Goal: Register for event/course

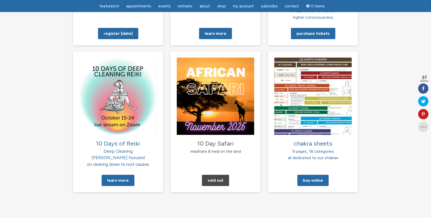
scroll to position [488, 0]
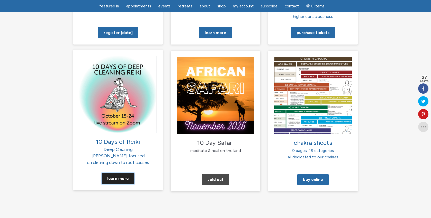
click at [122, 173] on link "Learn More" at bounding box center [117, 178] width 33 height 11
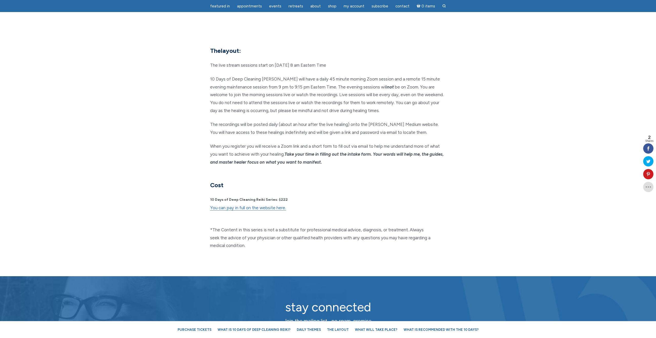
scroll to position [1213, 0]
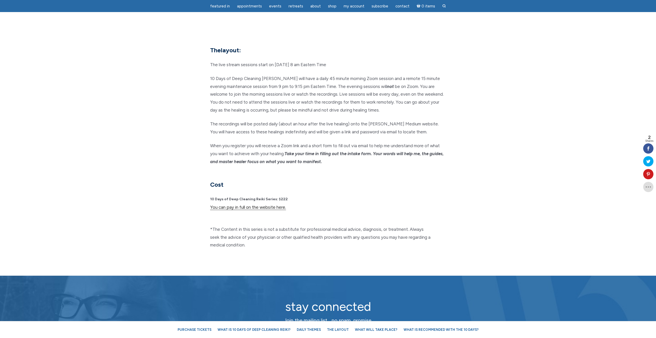
click at [244, 204] on link "You can pay in full on the website here." at bounding box center [248, 206] width 76 height 5
